Goal: Information Seeking & Learning: Learn about a topic

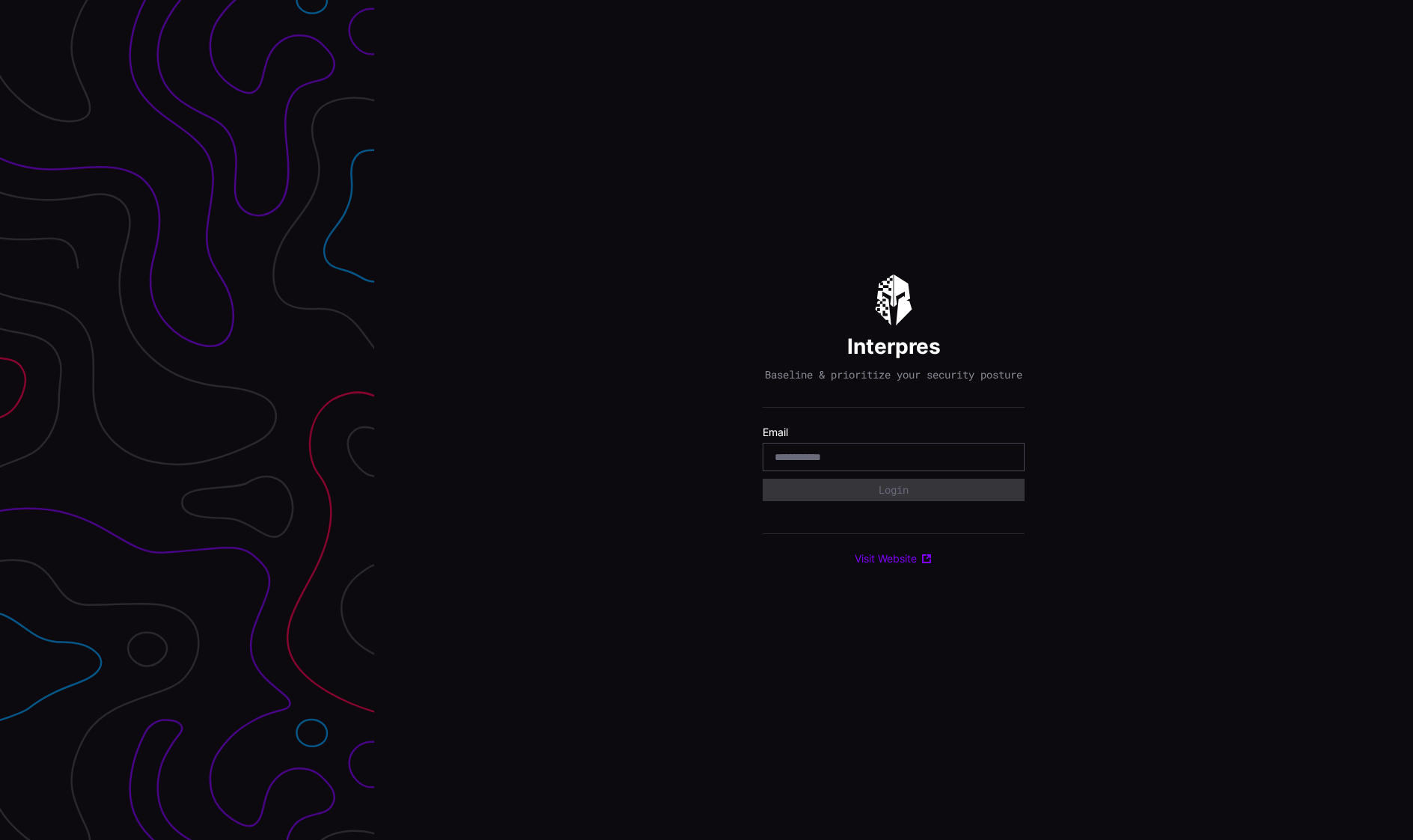
click at [823, 463] on input "email" at bounding box center [893, 456] width 238 height 13
type input "**********"
click at [878, 499] on button "Login" at bounding box center [893, 490] width 253 height 22
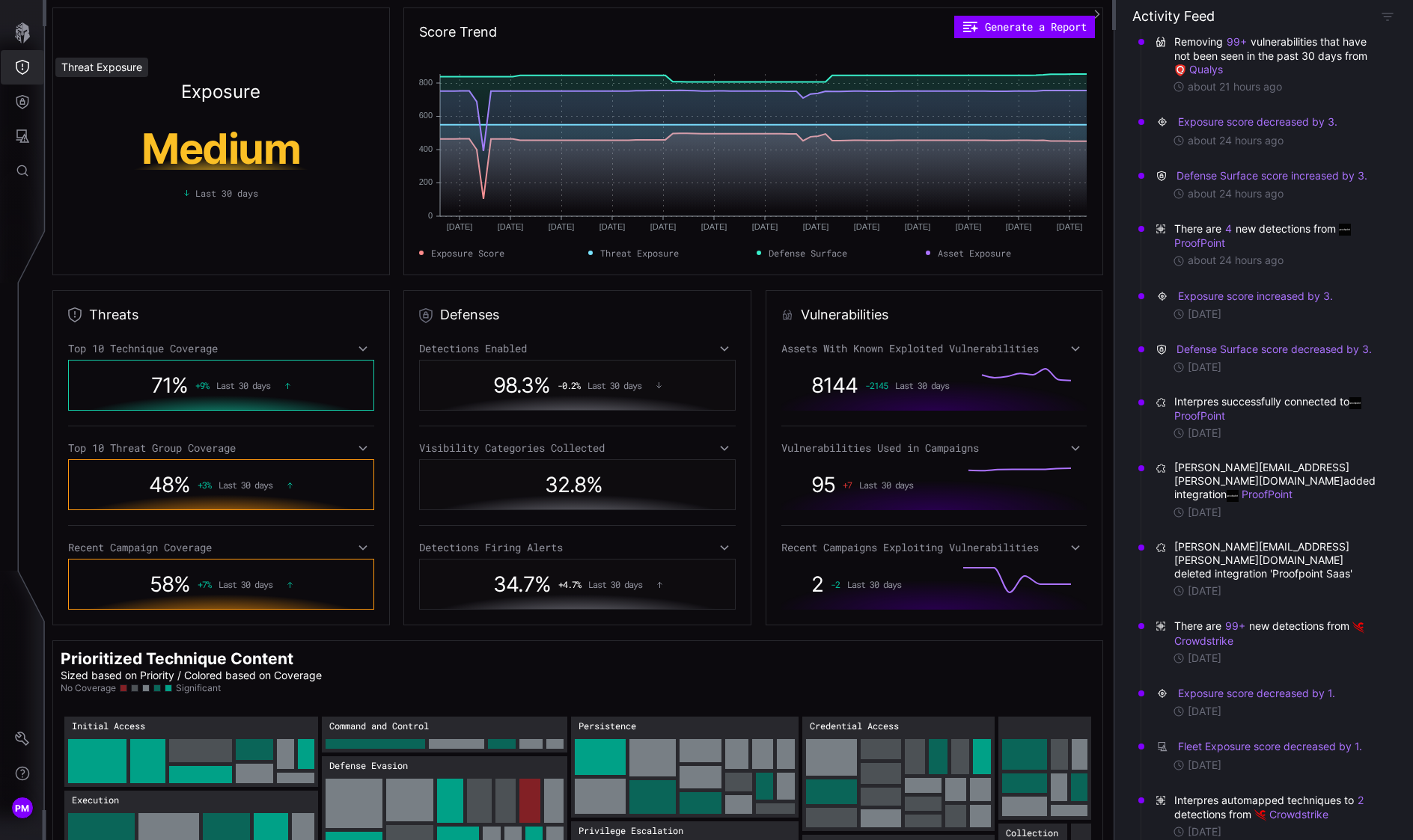
click at [24, 76] on button "Threat Exposure" at bounding box center [22, 67] width 43 height 35
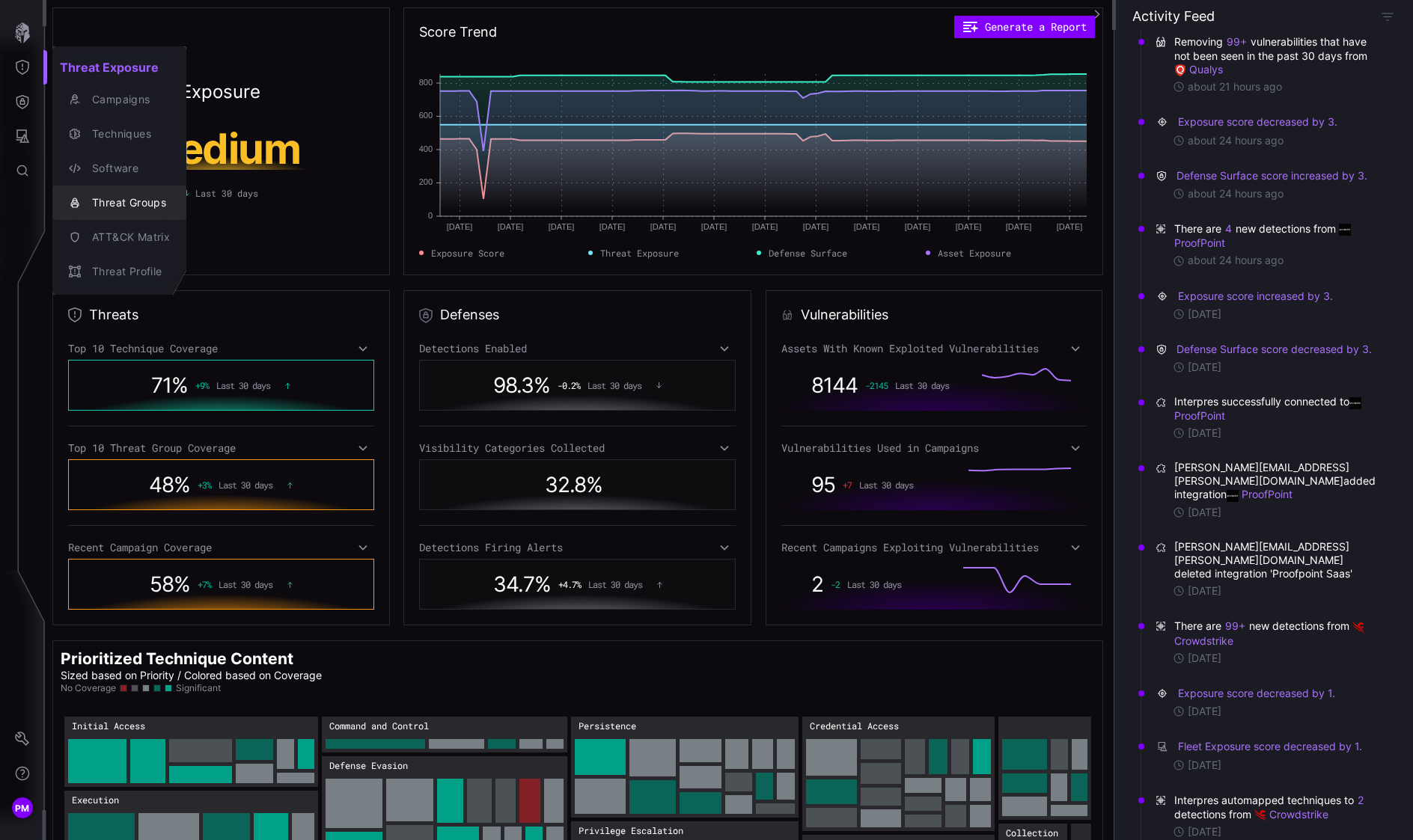
click at [140, 201] on div "Threat Groups" at bounding box center [127, 203] width 86 height 18
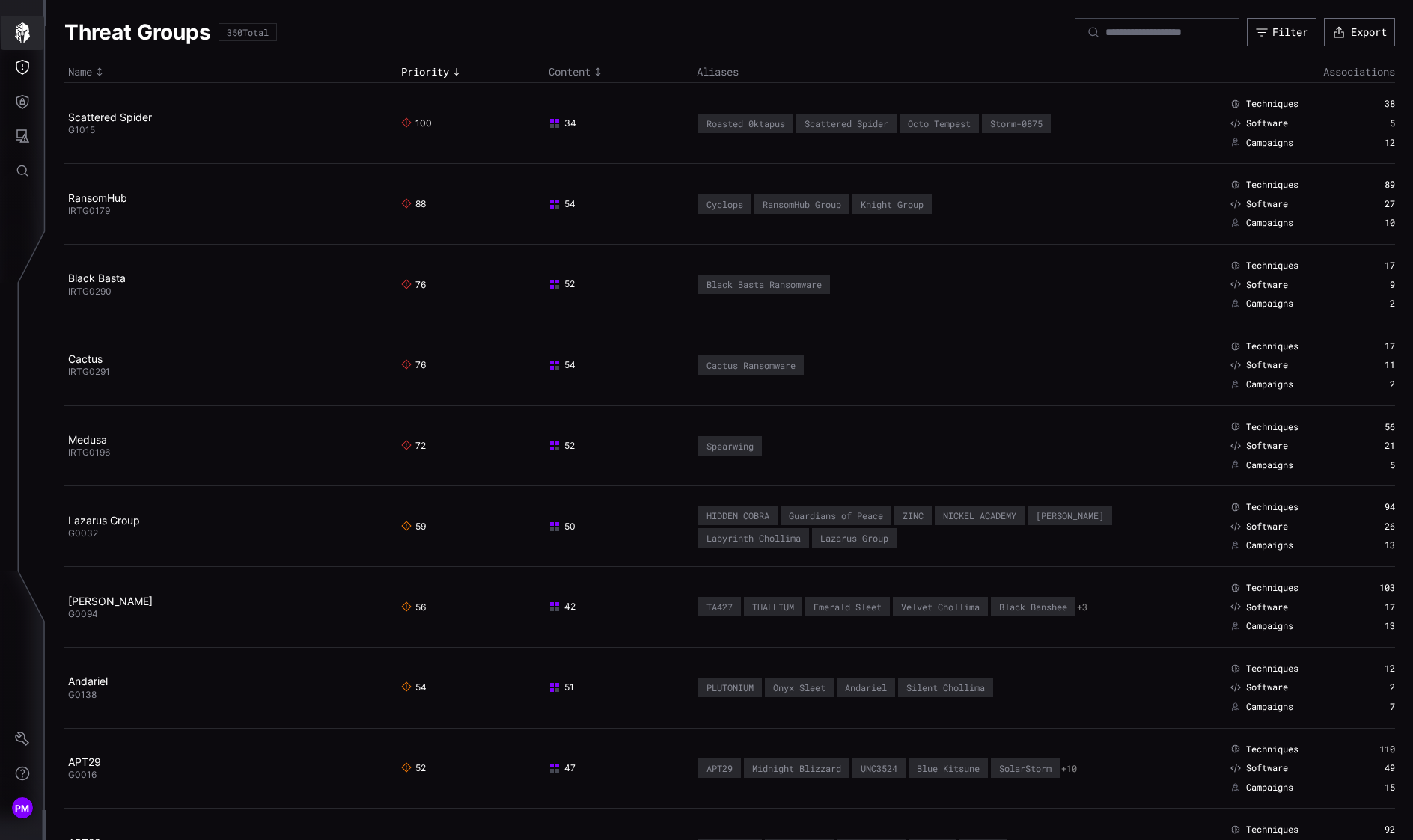
click at [24, 32] on icon "button" at bounding box center [22, 32] width 21 height 21
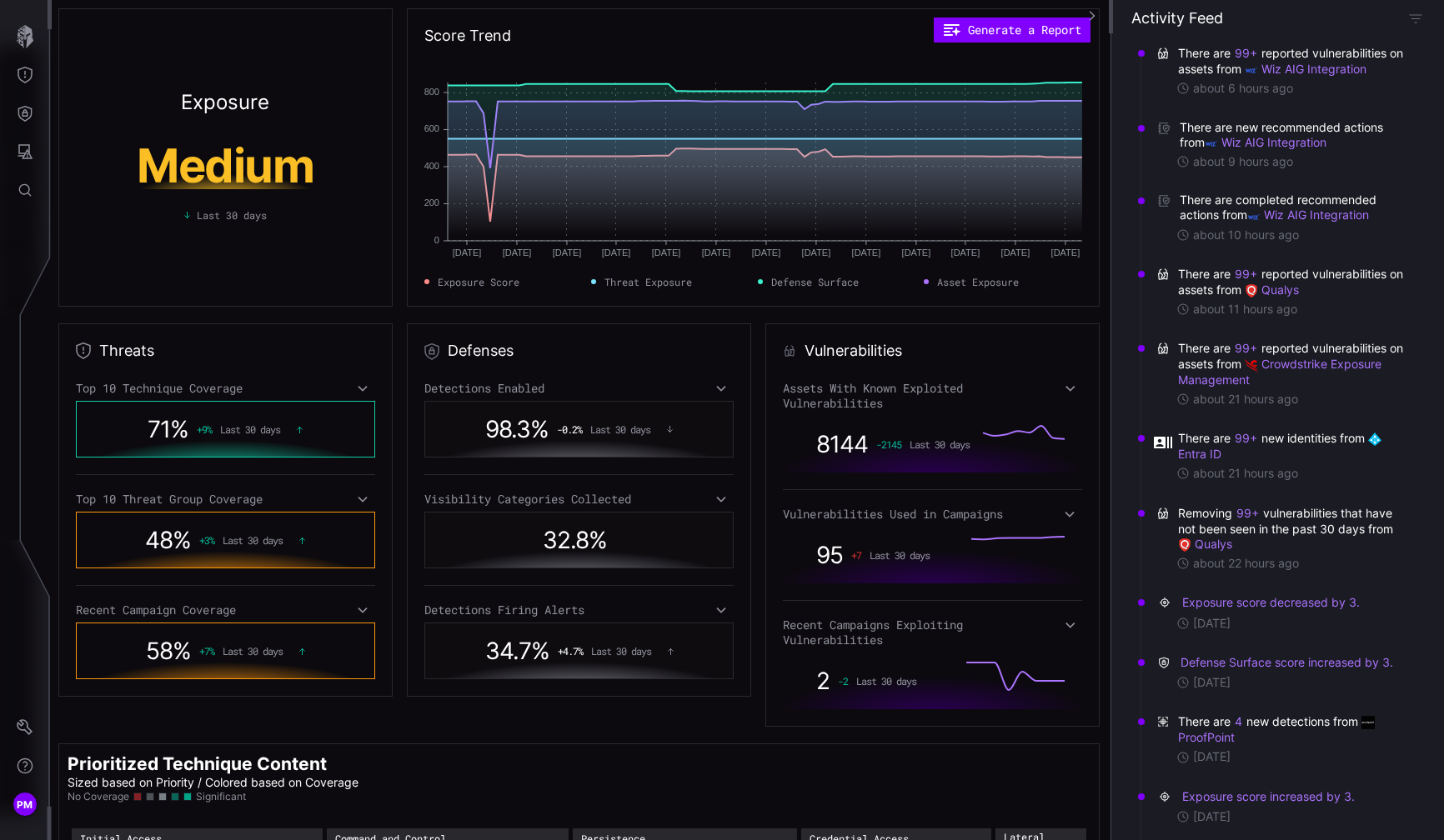
click at [1068, 389] on icon at bounding box center [1070, 389] width 12 height 14
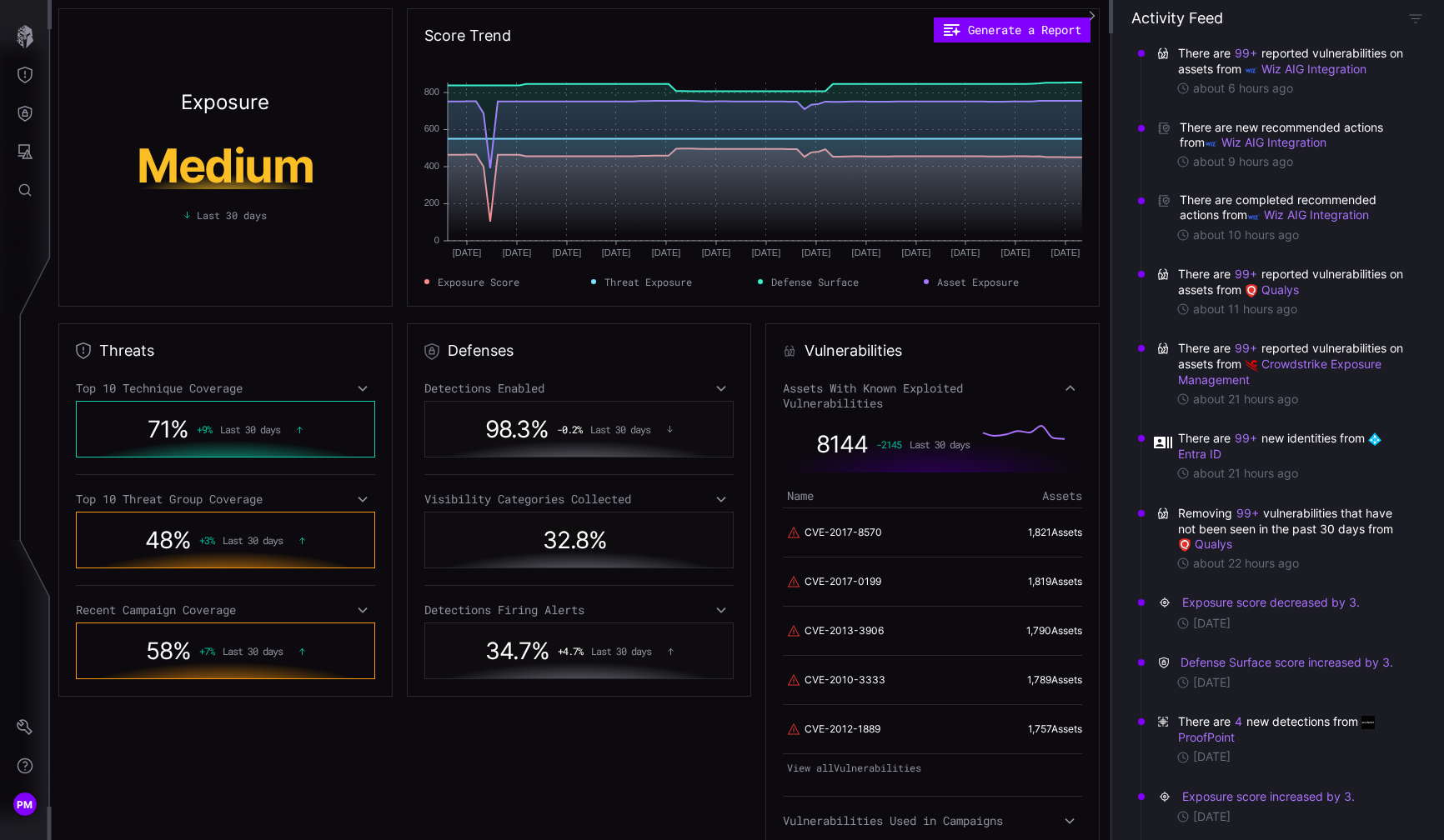
click at [1068, 389] on icon at bounding box center [1070, 389] width 12 height 14
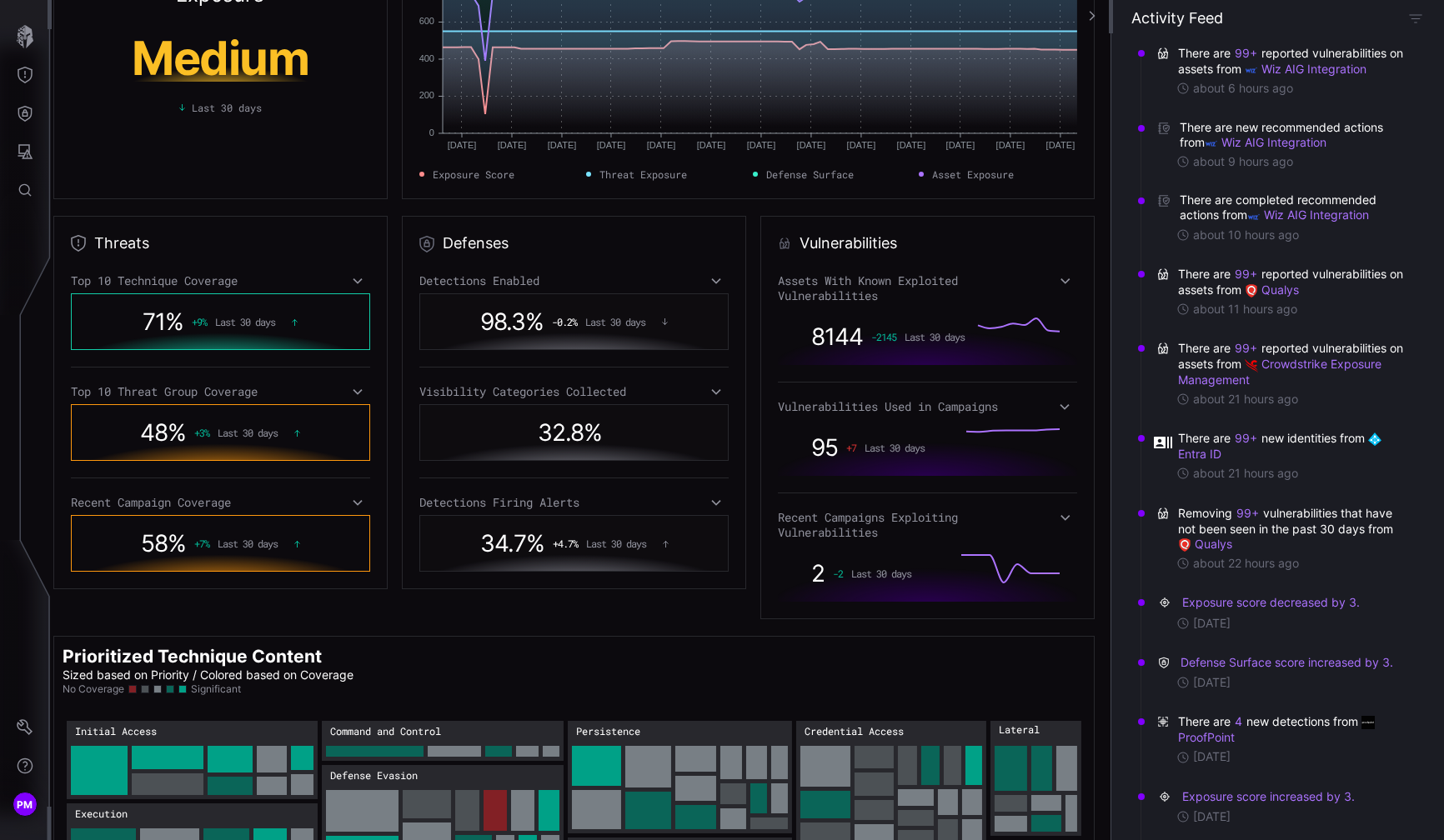
scroll to position [0, 5]
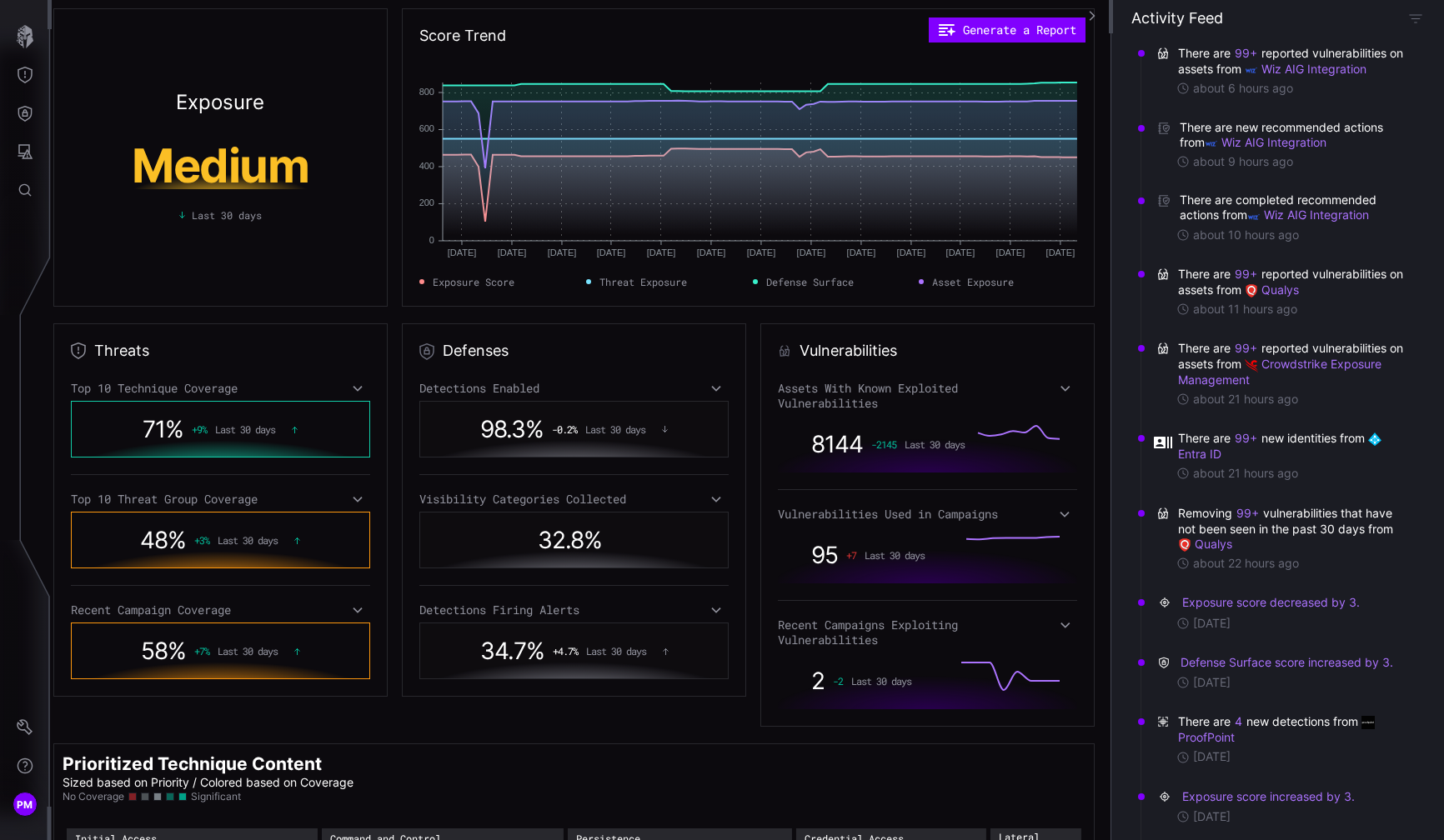
click at [61, 184] on div "Exposure Medium Last 30 days" at bounding box center [220, 158] width 334 height 299
click at [30, 78] on icon "Threat Exposure" at bounding box center [24, 75] width 16 height 16
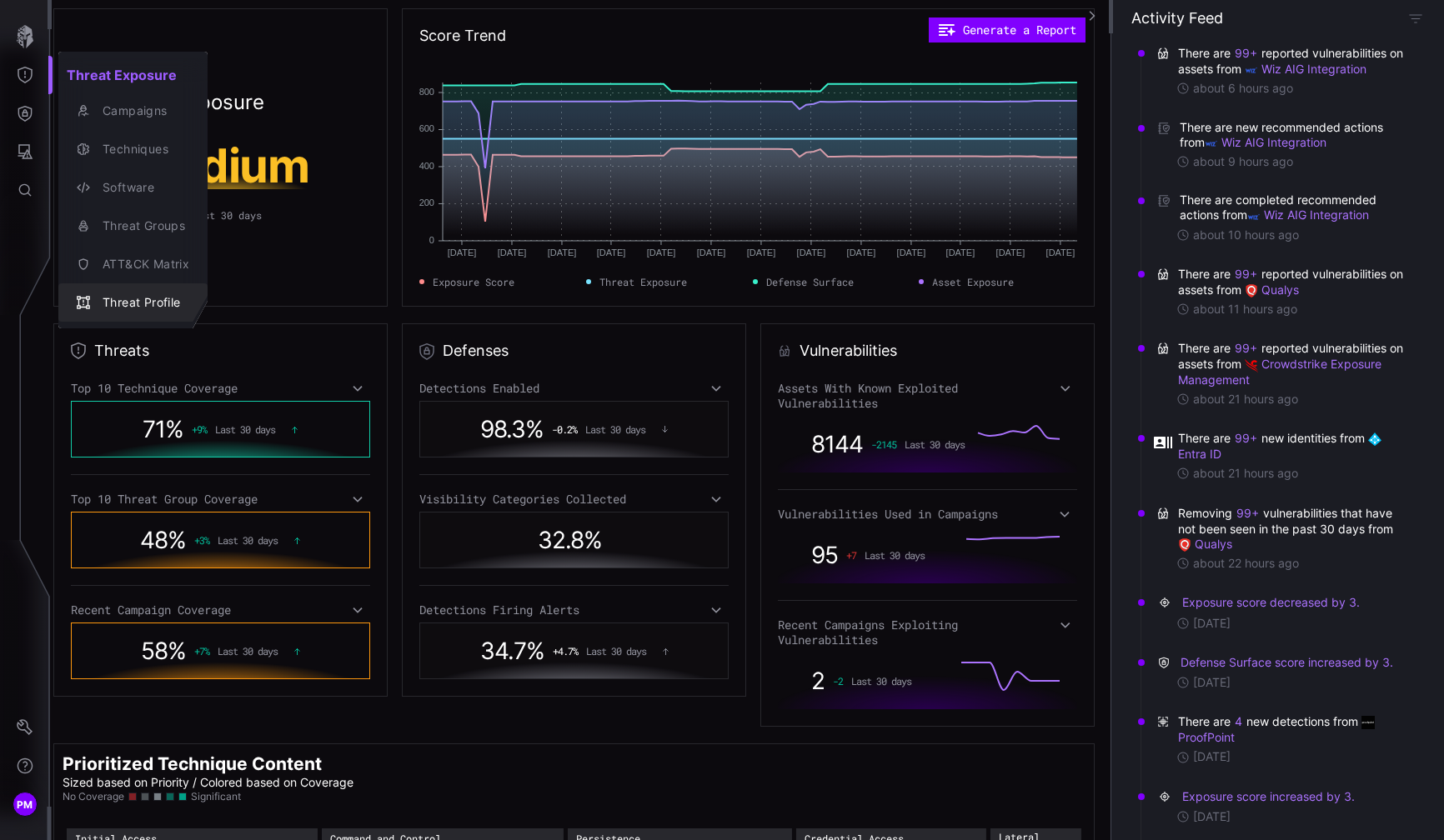
click at [129, 300] on div "Threat Profile" at bounding box center [142, 303] width 95 height 21
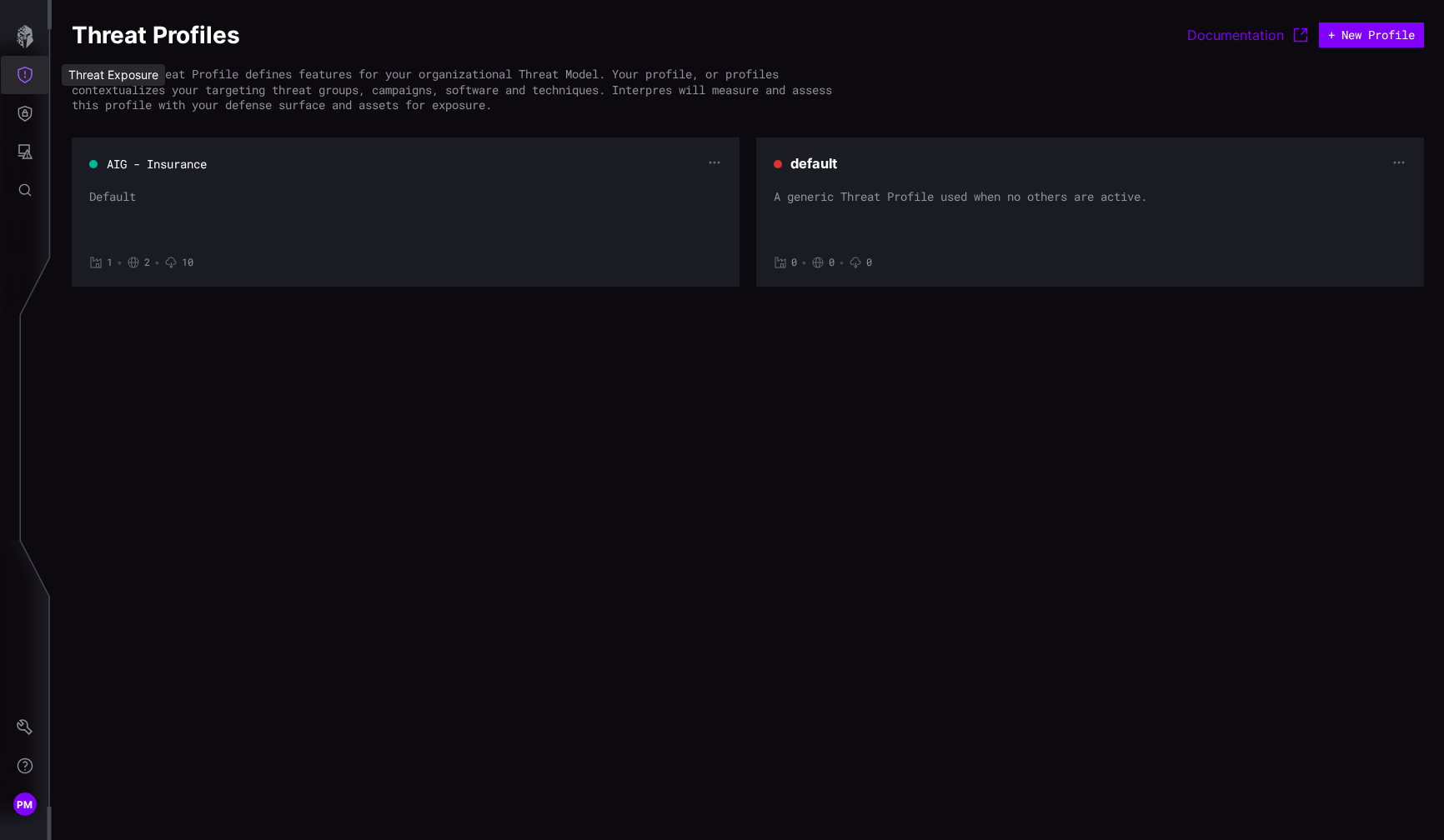
click at [28, 73] on icon "Threat Exposure" at bounding box center [24, 75] width 16 height 16
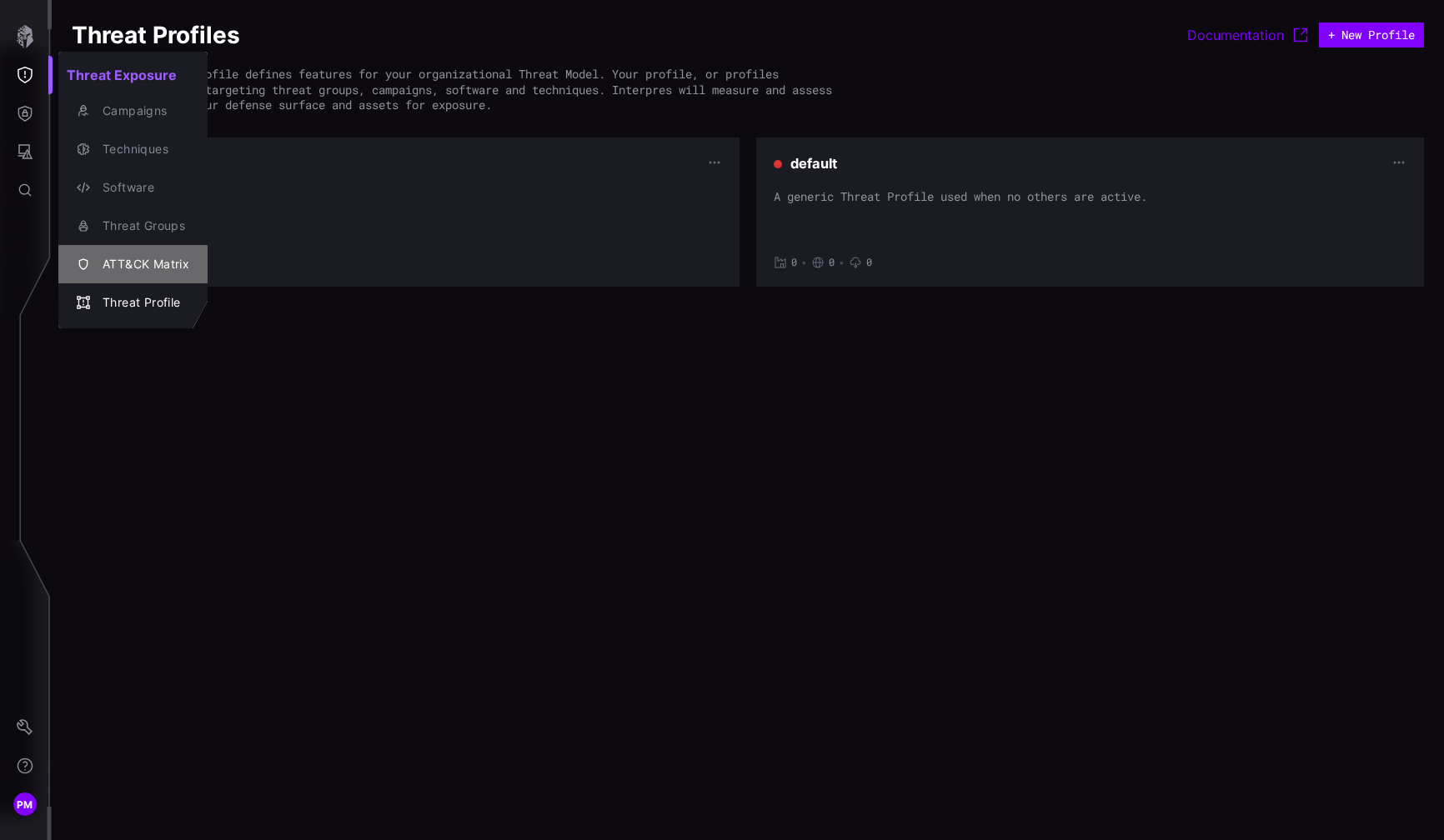
click at [139, 268] on div "ATT&CK Matrix" at bounding box center [142, 264] width 95 height 21
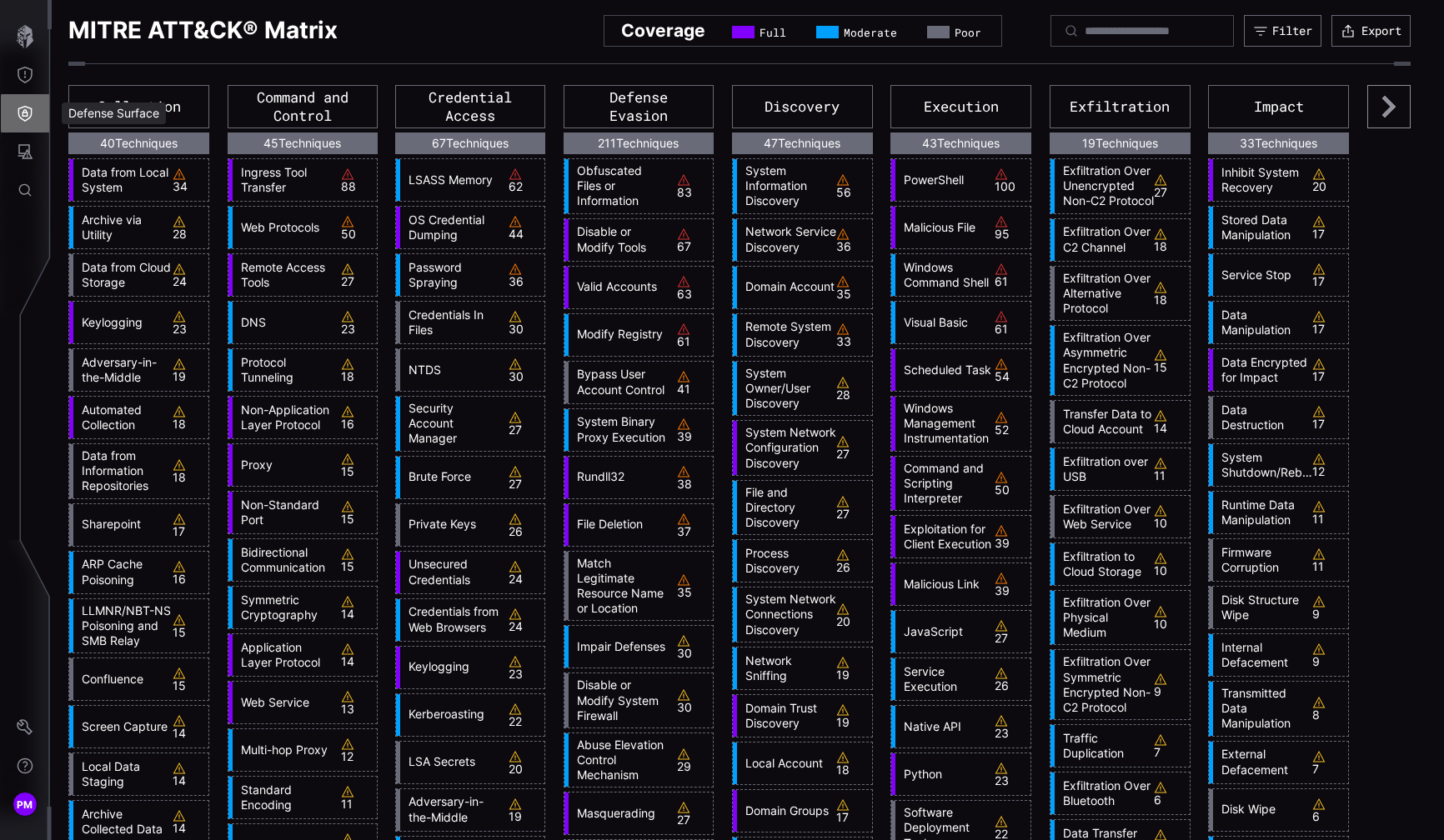
click at [29, 115] on icon "Defense Surface" at bounding box center [24, 112] width 16 height 16
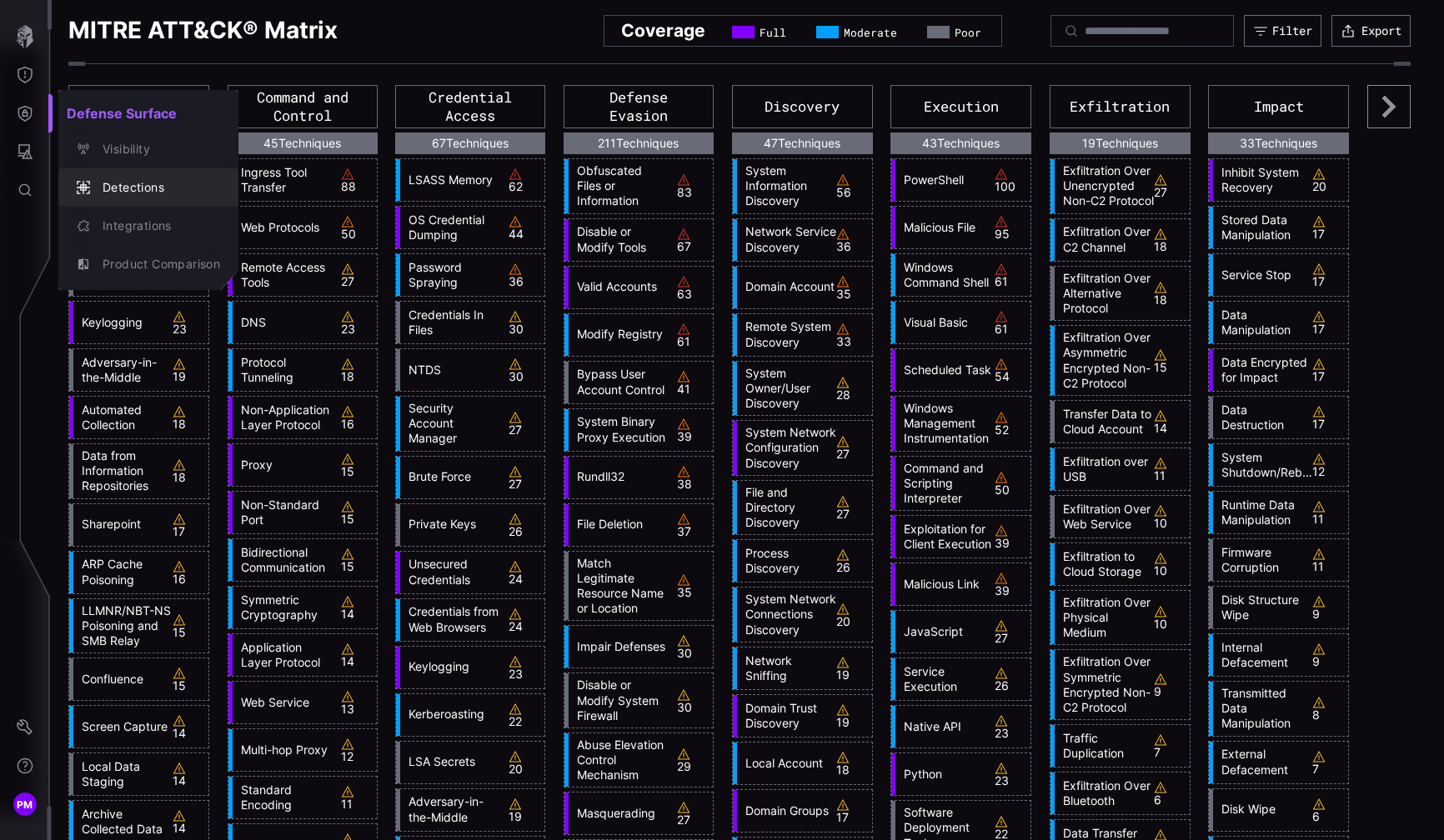
click at [116, 186] on div "Detections" at bounding box center [157, 188] width 126 height 21
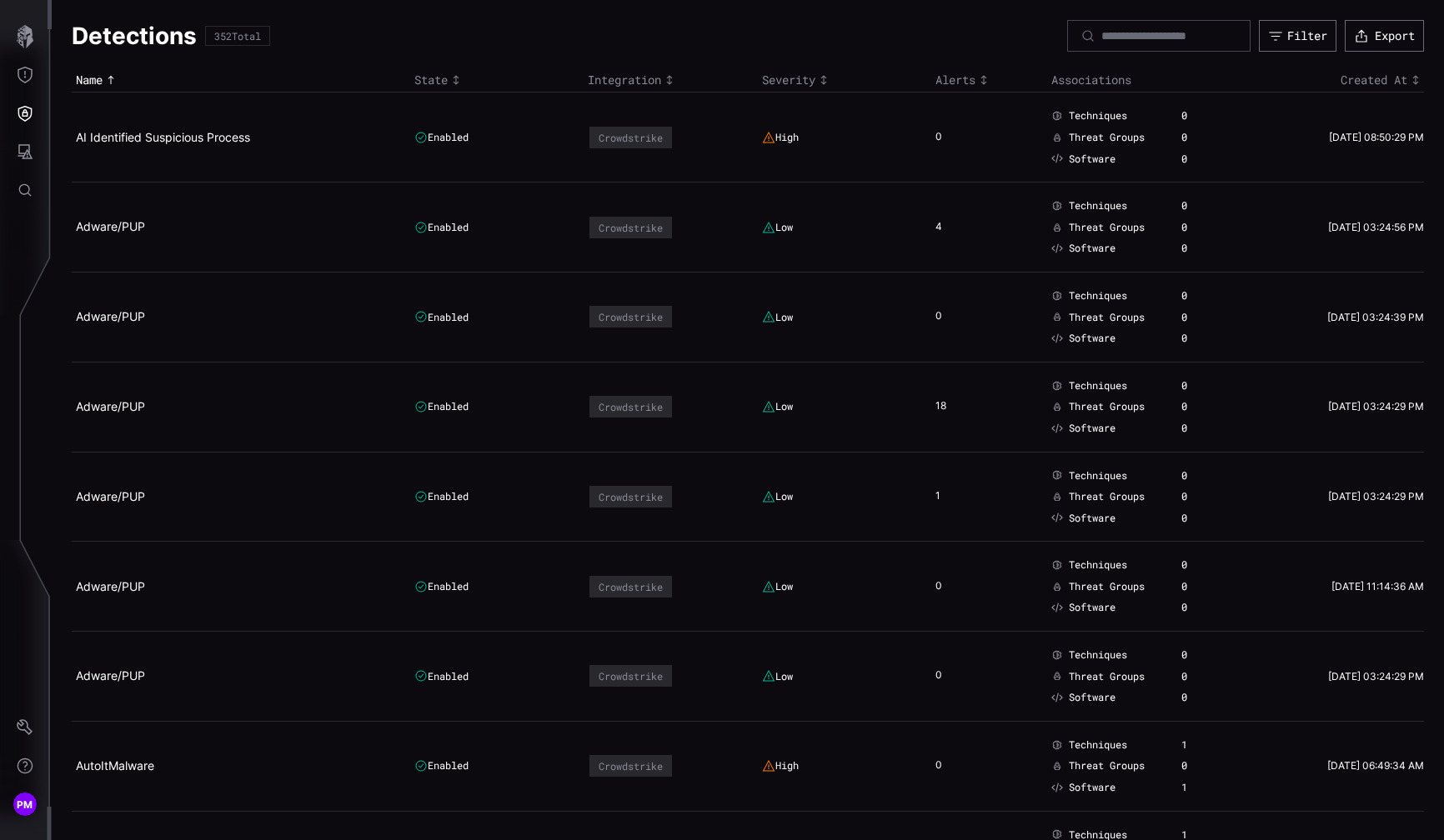
click at [782, 137] on div "High" at bounding box center [780, 137] width 37 height 14
click at [768, 142] on icon at bounding box center [768, 137] width 14 height 14
click at [47, 204] on button "Global Search" at bounding box center [25, 190] width 48 height 39
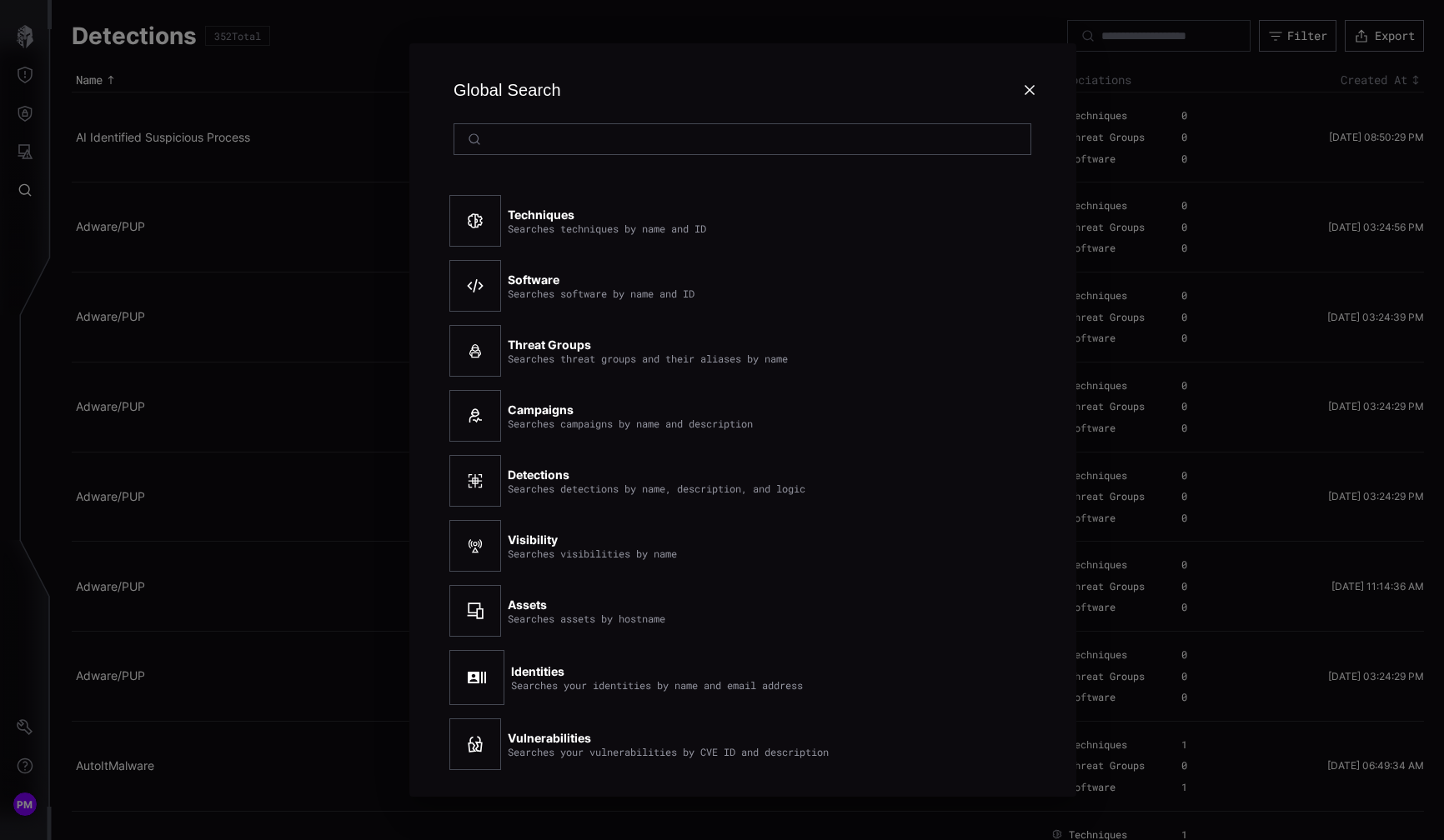
click at [34, 154] on div at bounding box center [722, 420] width 1444 height 840
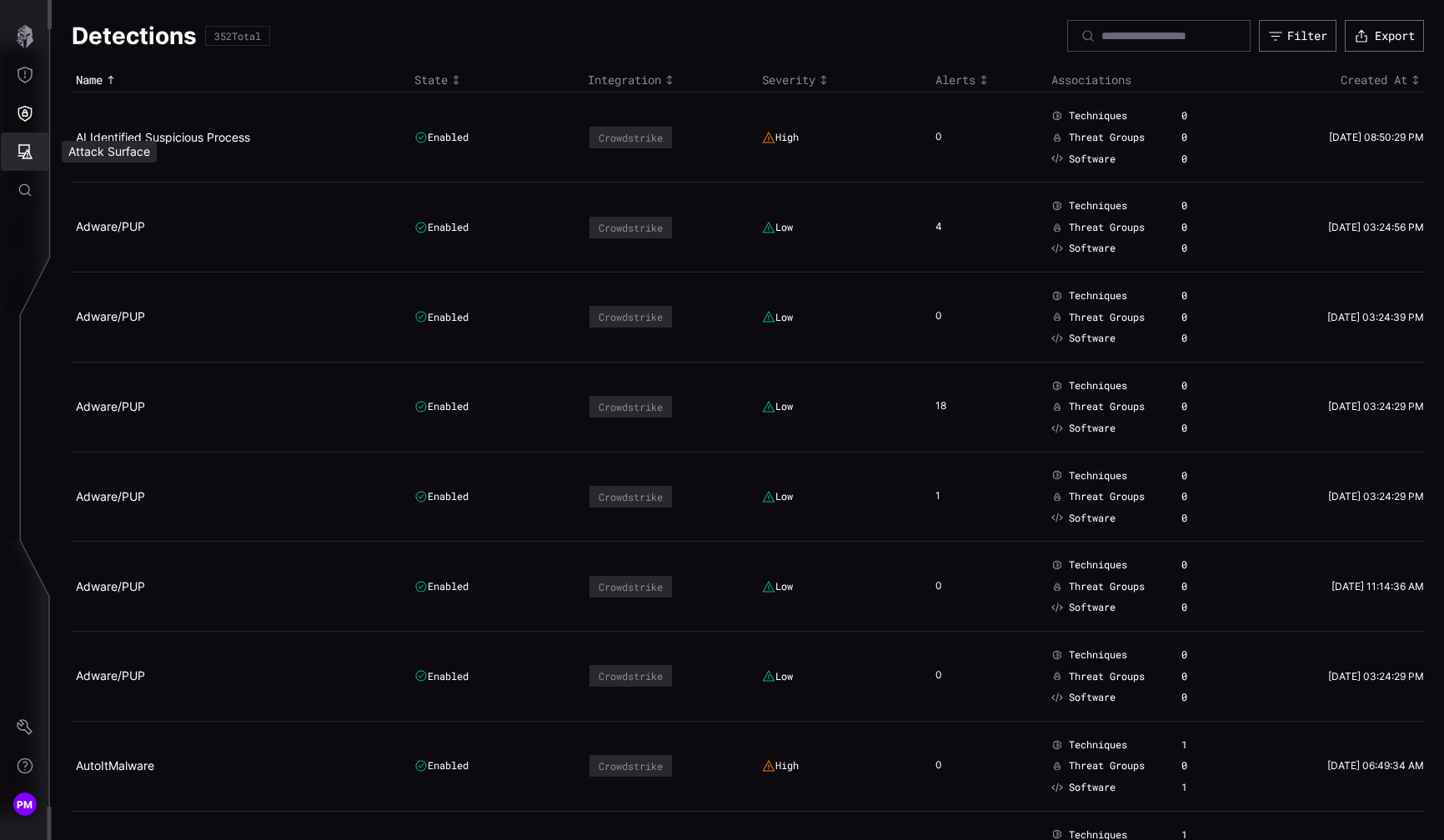
click at [33, 149] on icon "Attack Surface" at bounding box center [24, 151] width 16 height 16
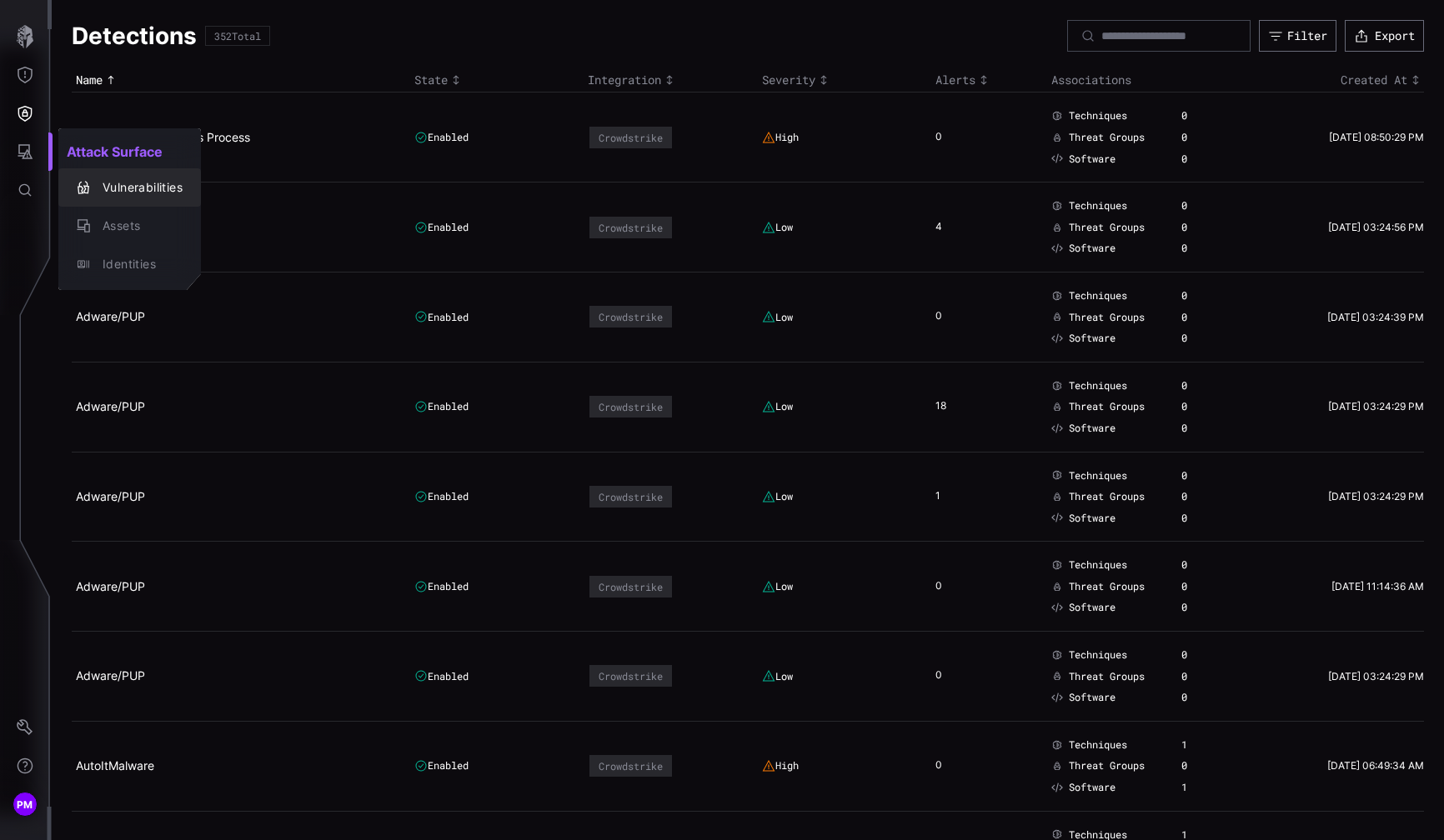
click at [129, 184] on div "Vulnerabilities" at bounding box center [138, 188] width 88 height 21
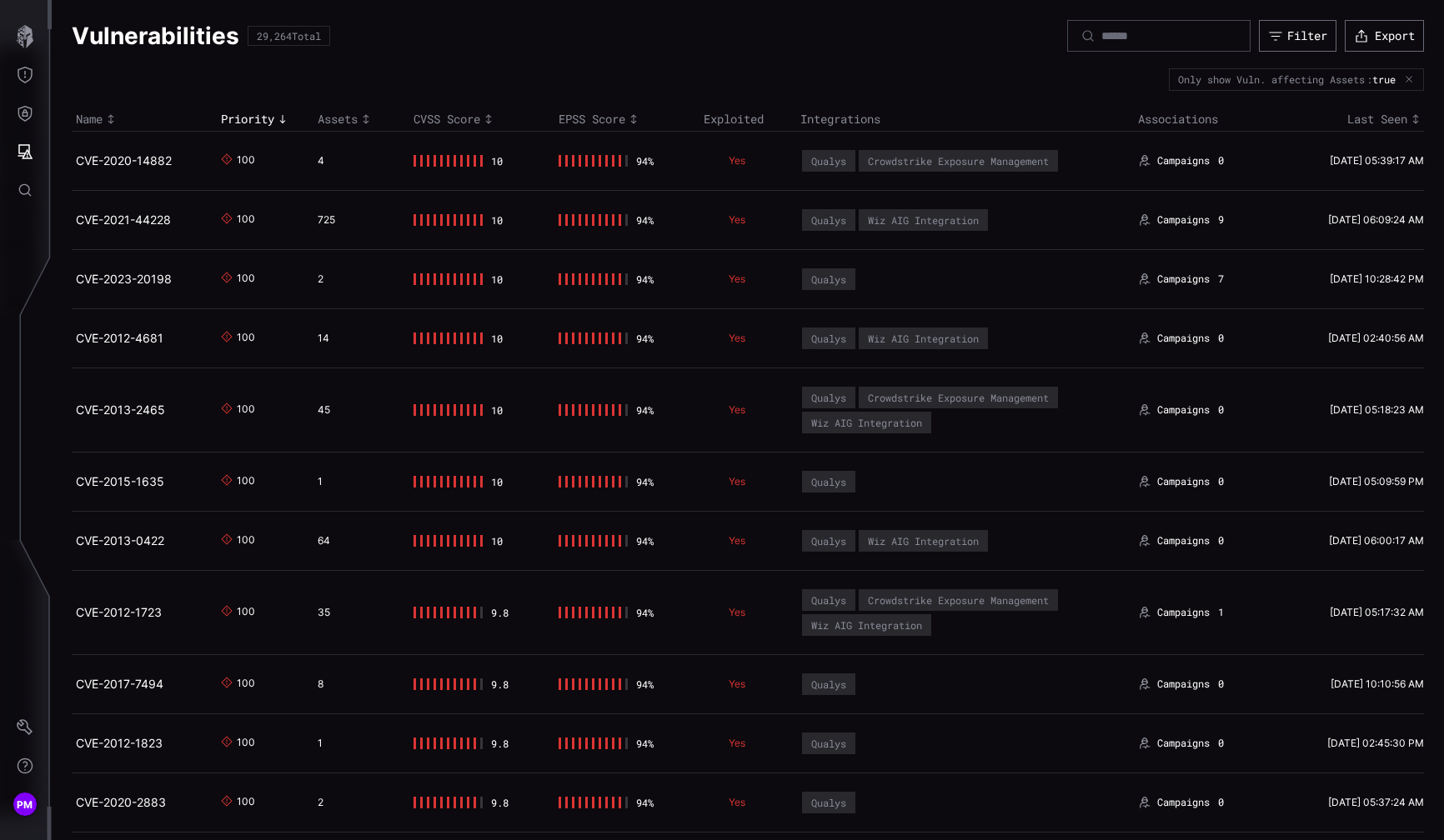
click at [361, 116] on icon "Toggle sort direction" at bounding box center [366, 119] width 14 height 14
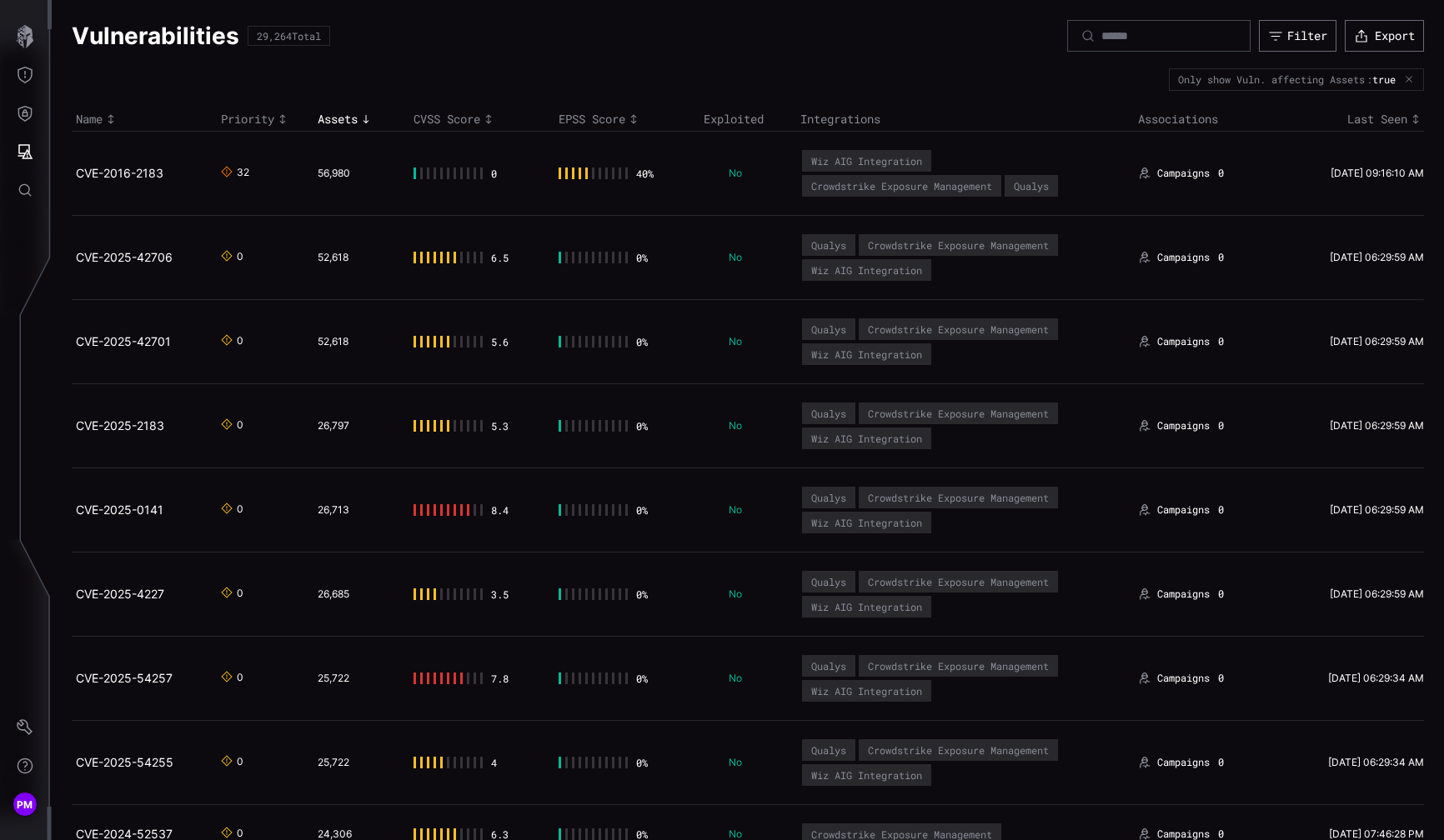
click at [361, 116] on icon "Toggle sort direction" at bounding box center [366, 119] width 14 height 14
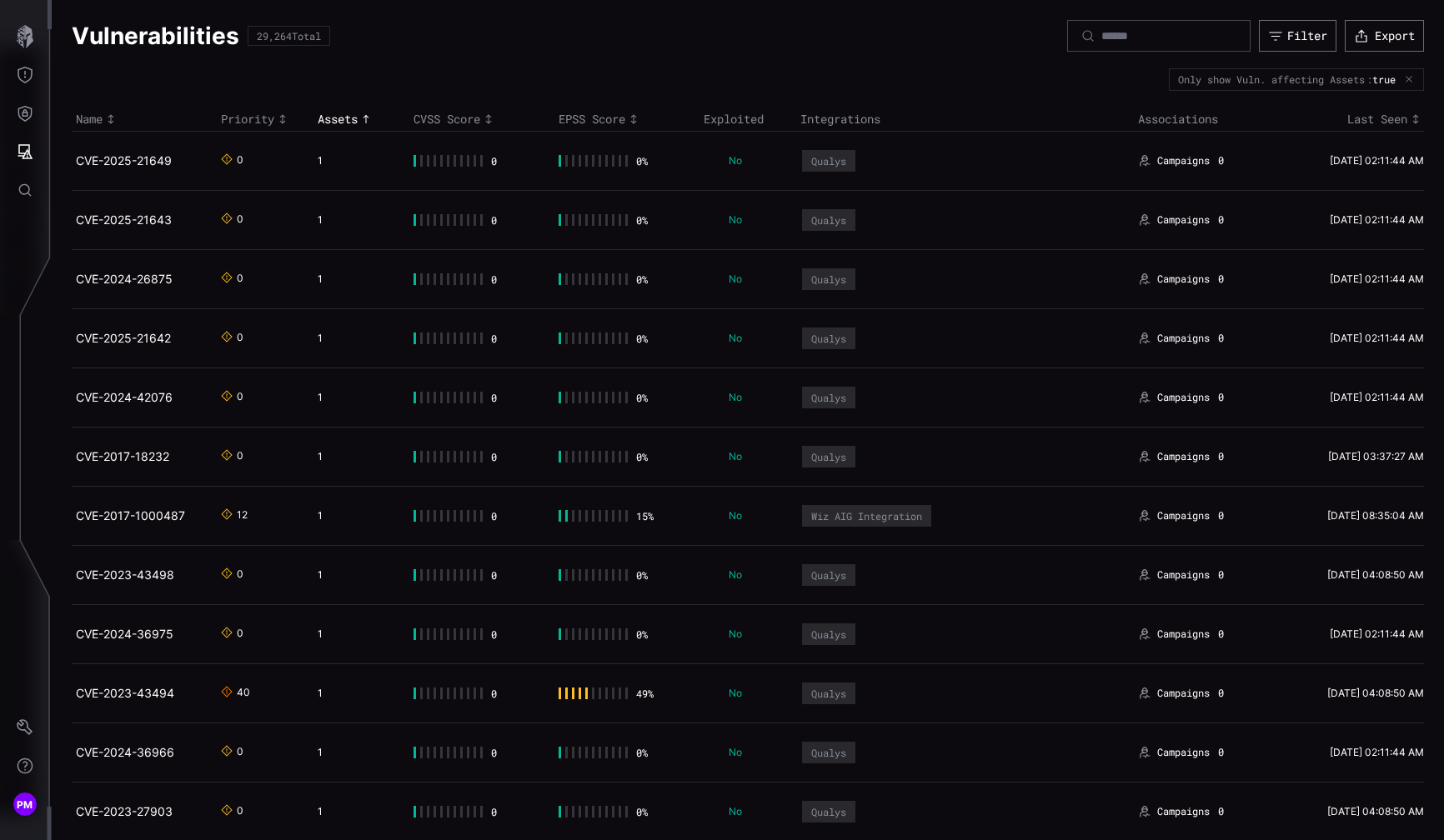
click at [289, 113] on icon "Toggle sort direction" at bounding box center [282, 119] width 14 height 14
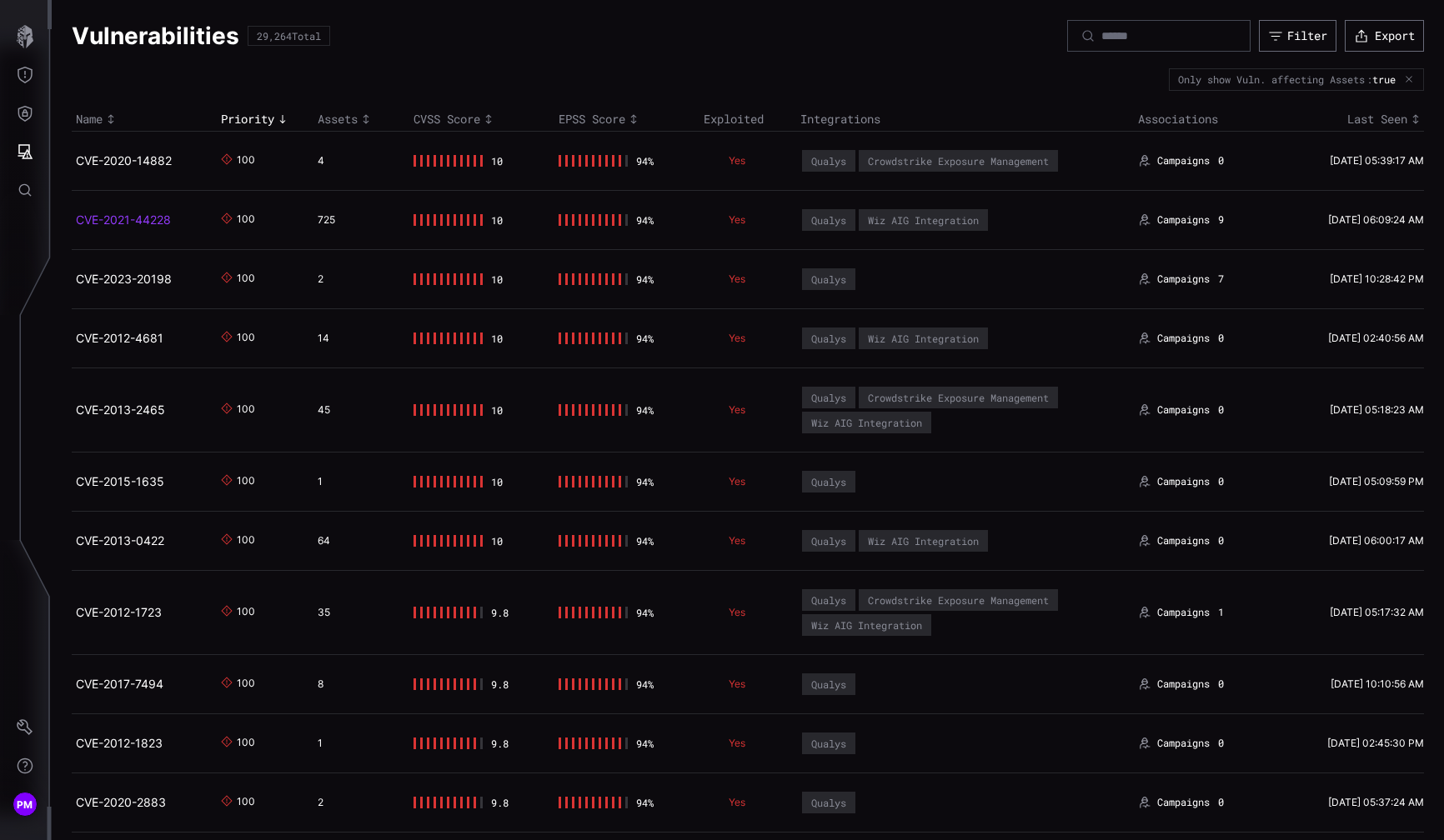
click at [149, 221] on link "CVE-2021-44228" at bounding box center [123, 220] width 95 height 15
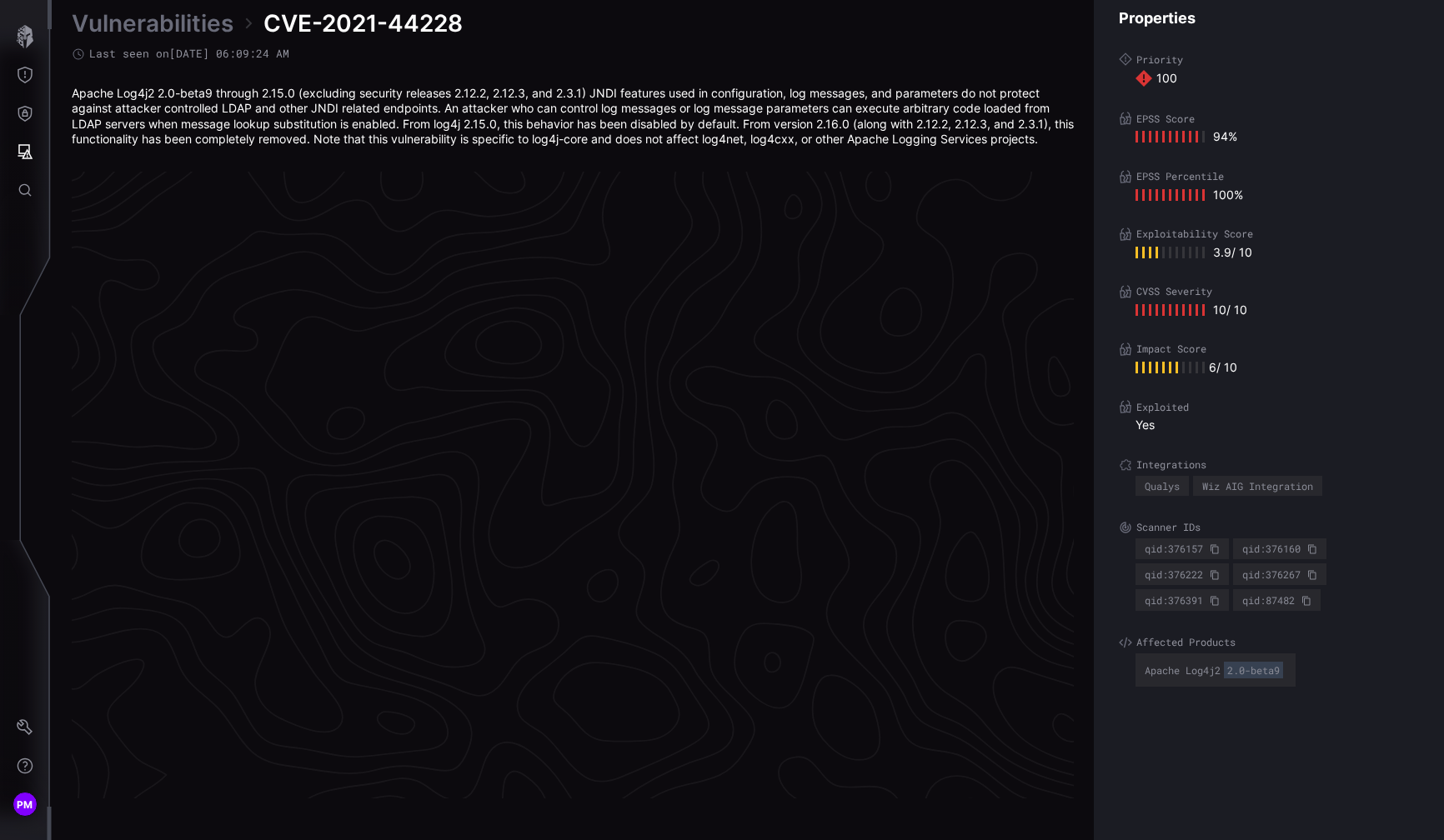
scroll to position [3436, 749]
